Goal: Transaction & Acquisition: Download file/media

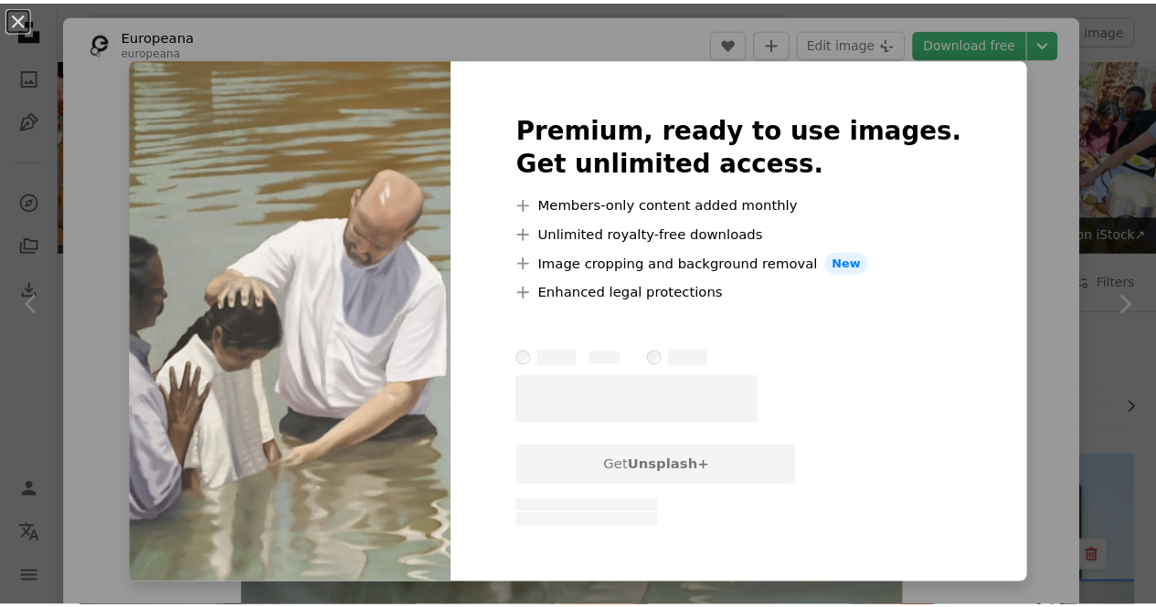
scroll to position [2206, 0]
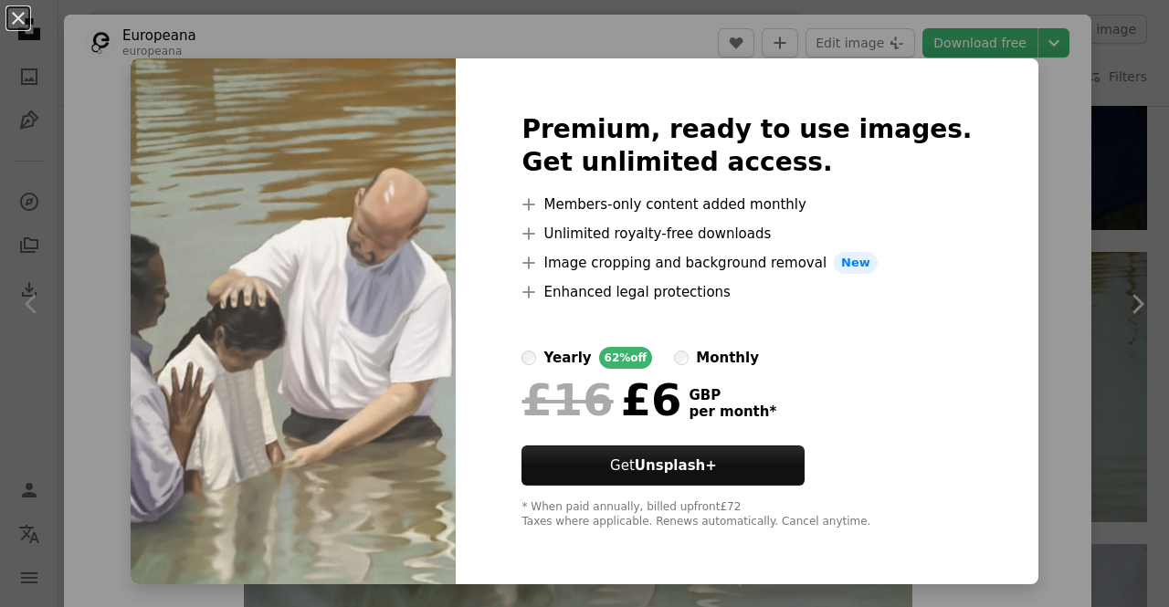
click at [1026, 157] on div "An X shape Premium, ready to use images. Get unlimited access. A plus sign Memb…" at bounding box center [584, 303] width 1169 height 607
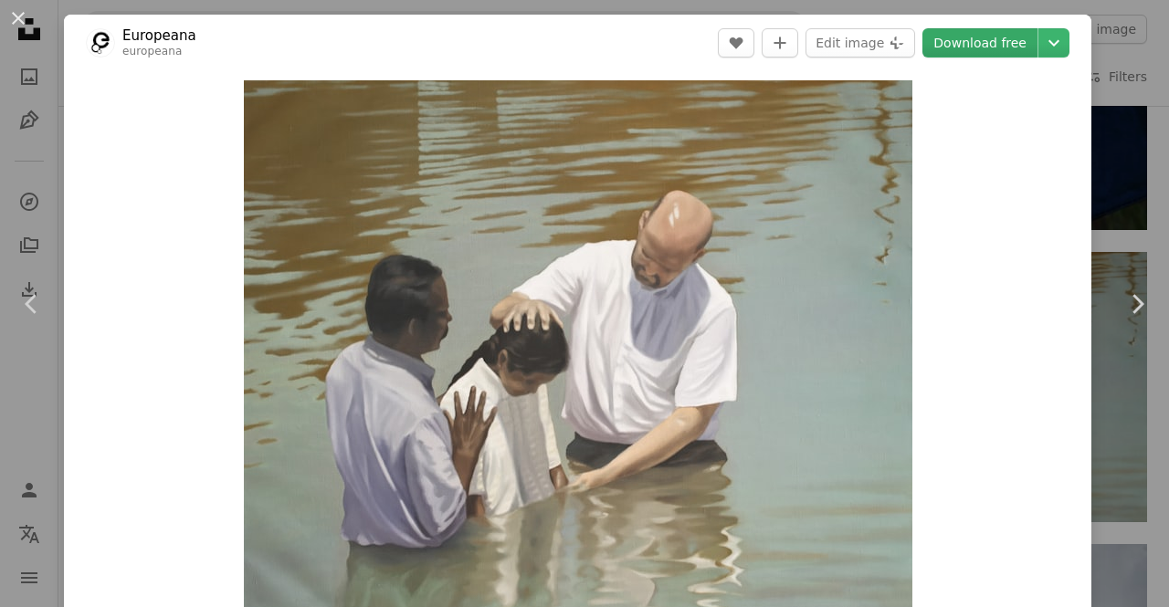
click at [985, 34] on link "Download free" at bounding box center [980, 42] width 115 height 29
click at [176, 369] on div "Zoom in" at bounding box center [578, 345] width 1028 height 548
click at [25, 29] on button "An X shape" at bounding box center [18, 18] width 22 height 22
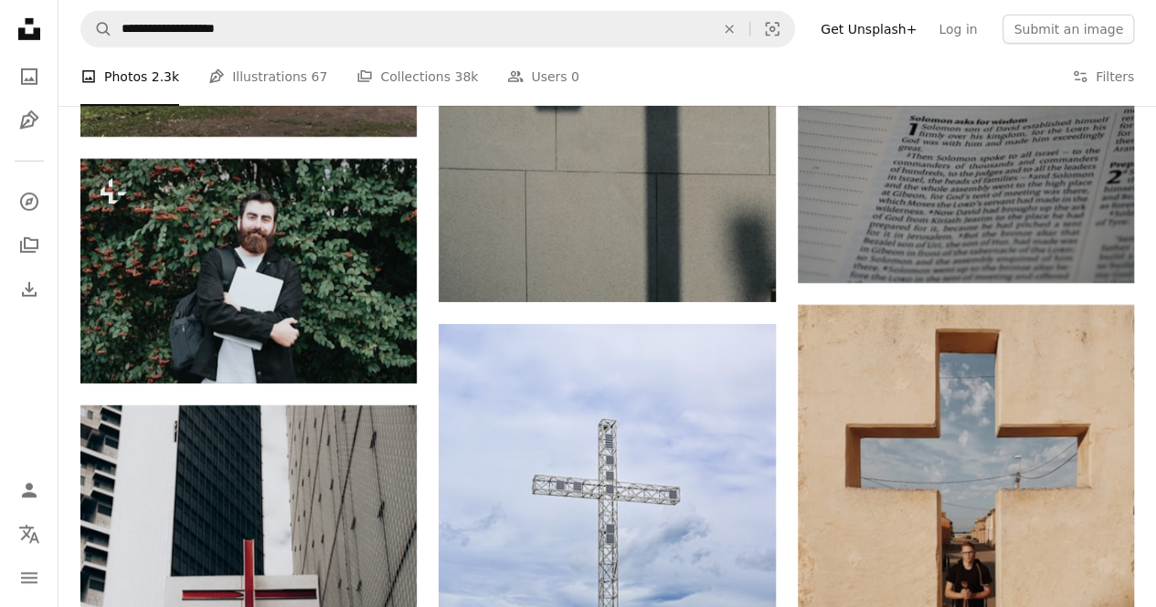
scroll to position [2971, 0]
